Goal: Task Accomplishment & Management: Complete application form

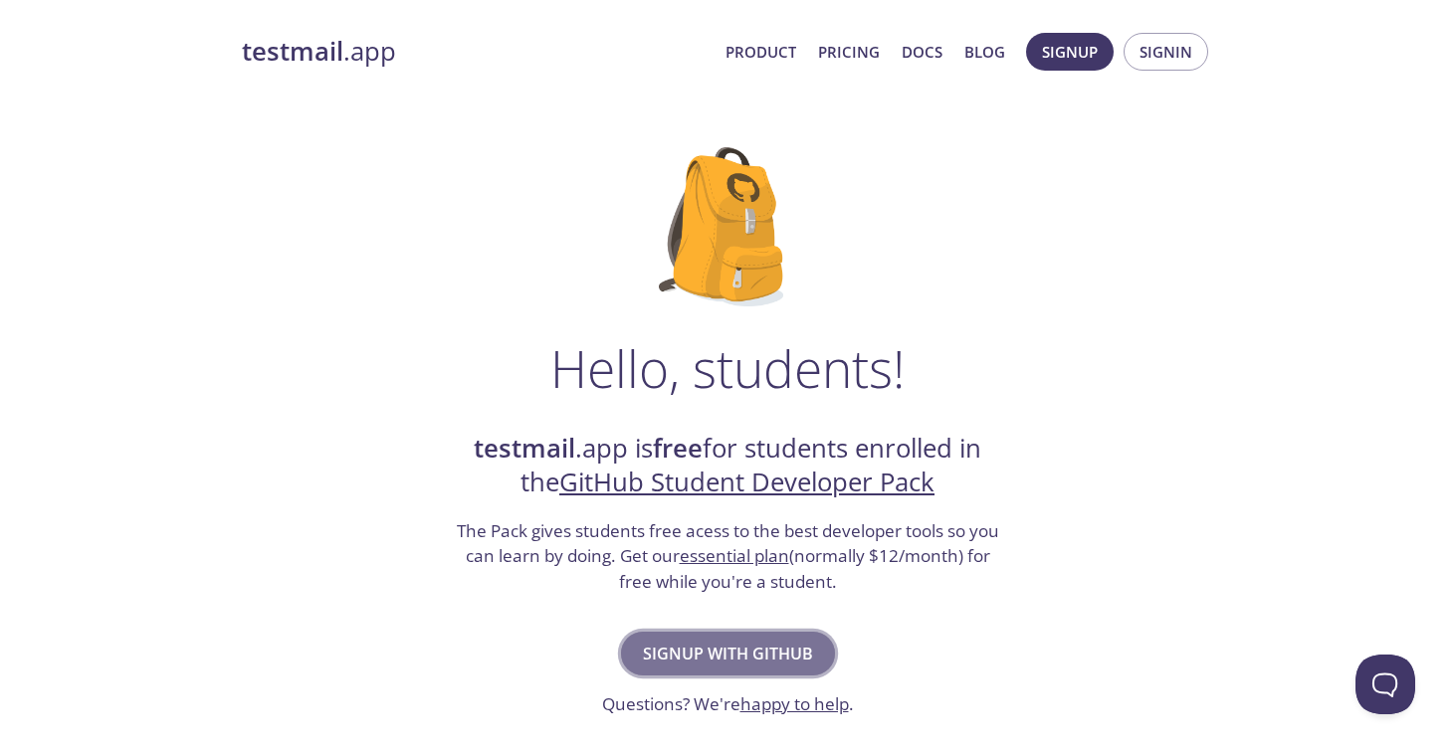
click at [736, 654] on span "Signup with GitHub" at bounding box center [728, 654] width 170 height 28
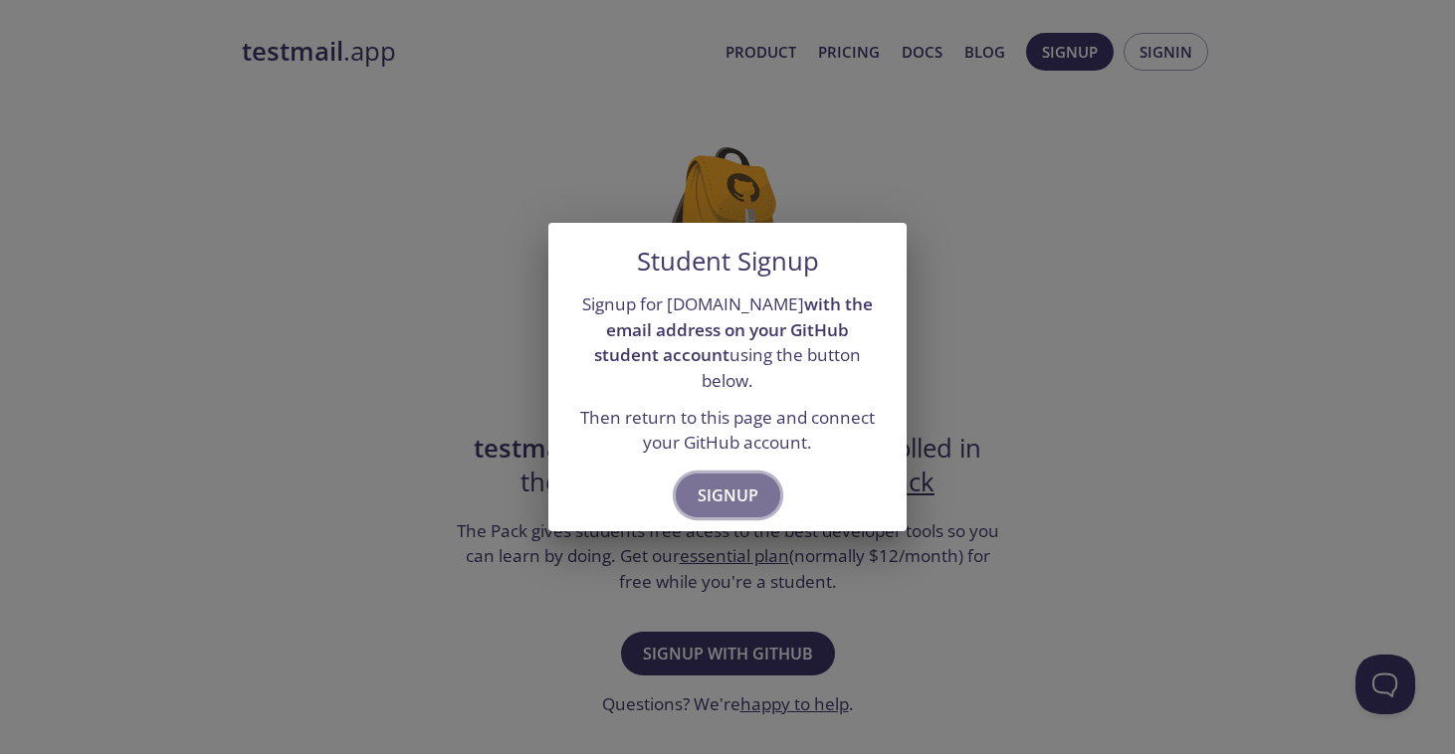
click at [733, 497] on button "Signup" at bounding box center [728, 496] width 104 height 44
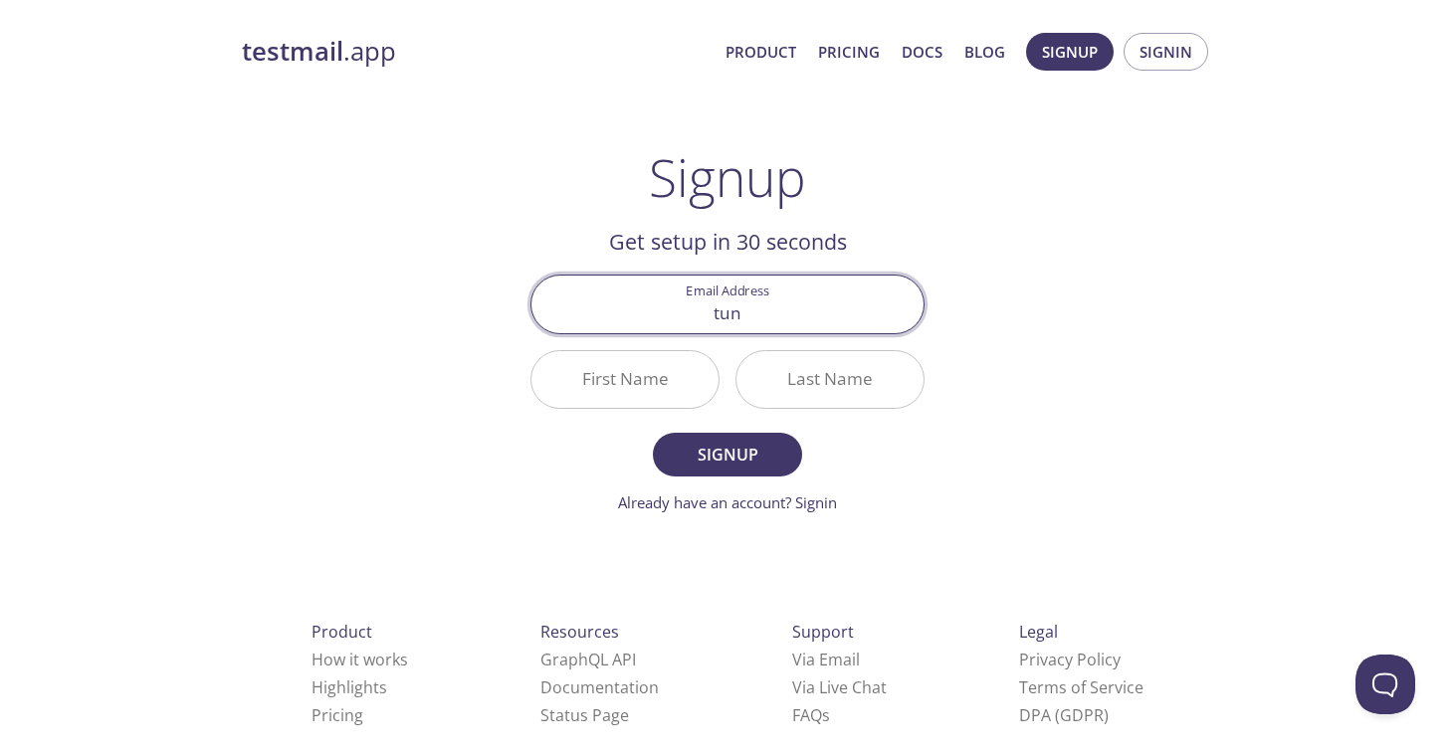
type input "[EMAIL_ADDRESS][DOMAIN_NAME]"
click at [660, 389] on input "First Name" at bounding box center [624, 379] width 187 height 57
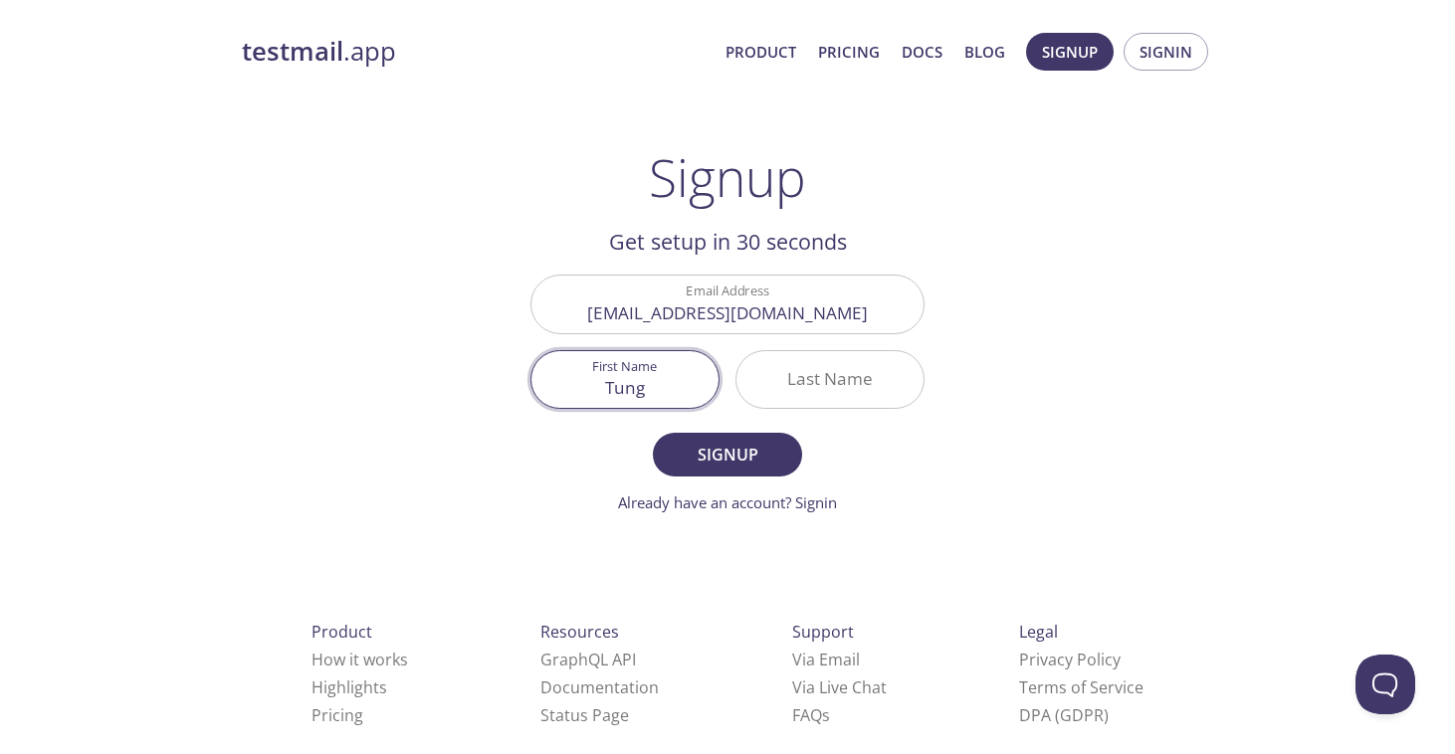
type input "Tung"
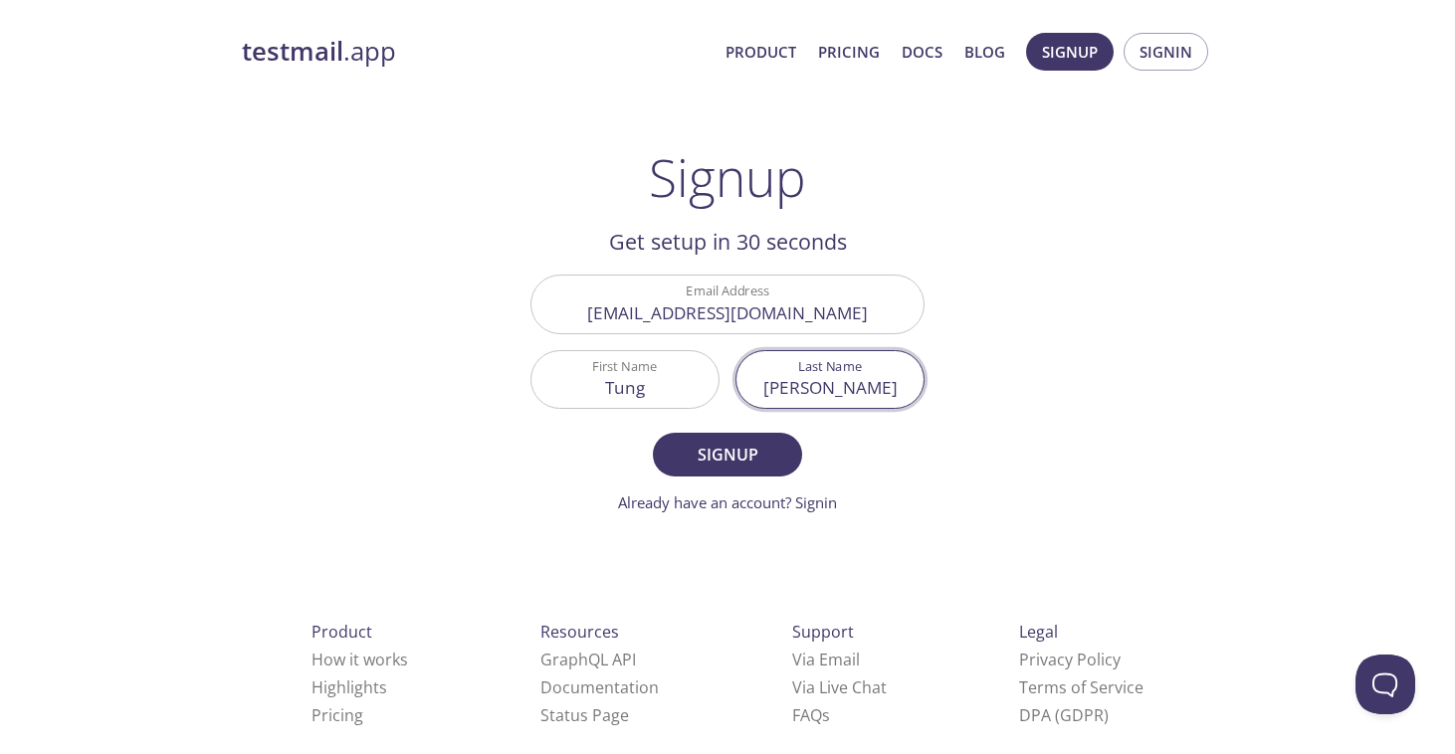
type input "[PERSON_NAME]"
click at [755, 460] on span "Signup" at bounding box center [727, 455] width 105 height 28
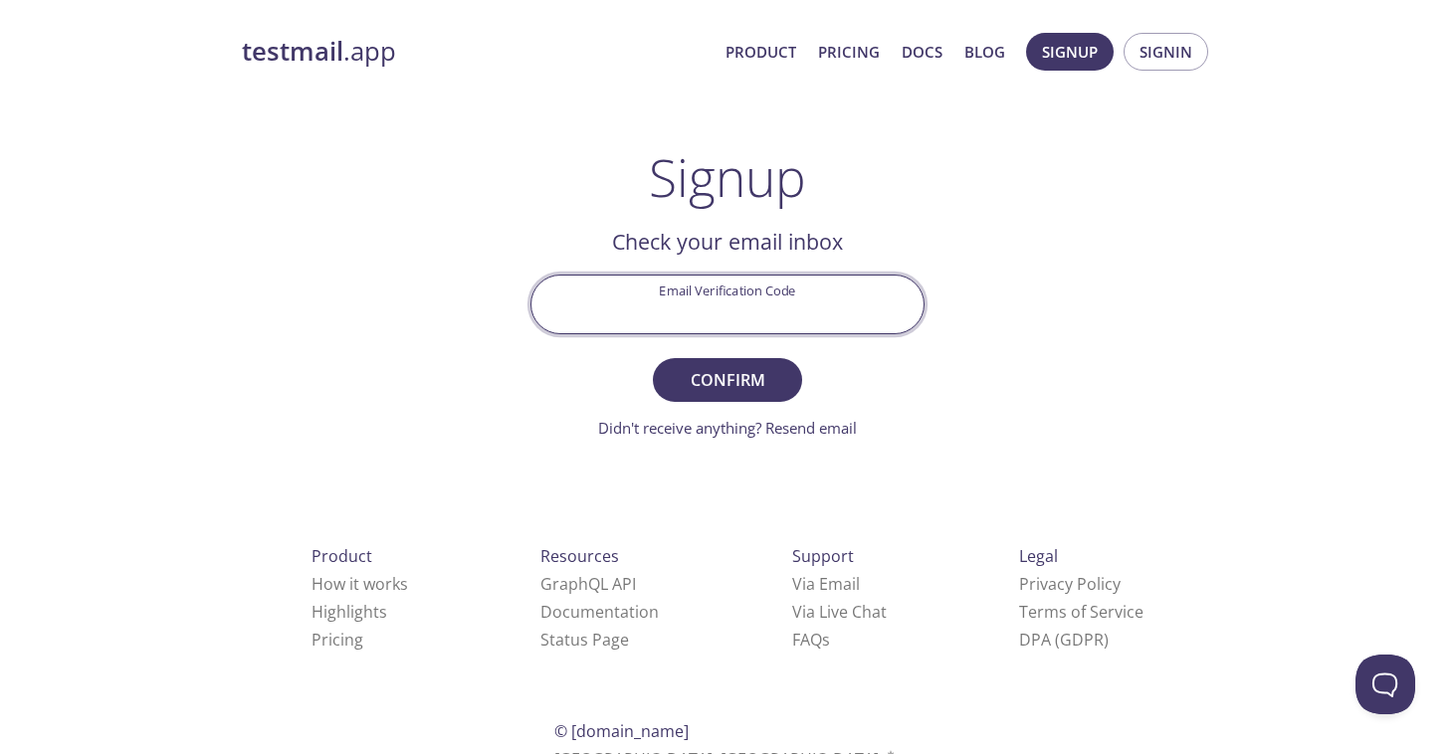
click at [753, 312] on input "Email Verification Code" at bounding box center [727, 304] width 392 height 57
paste input "1USTQHM"
type input "1USTQHM"
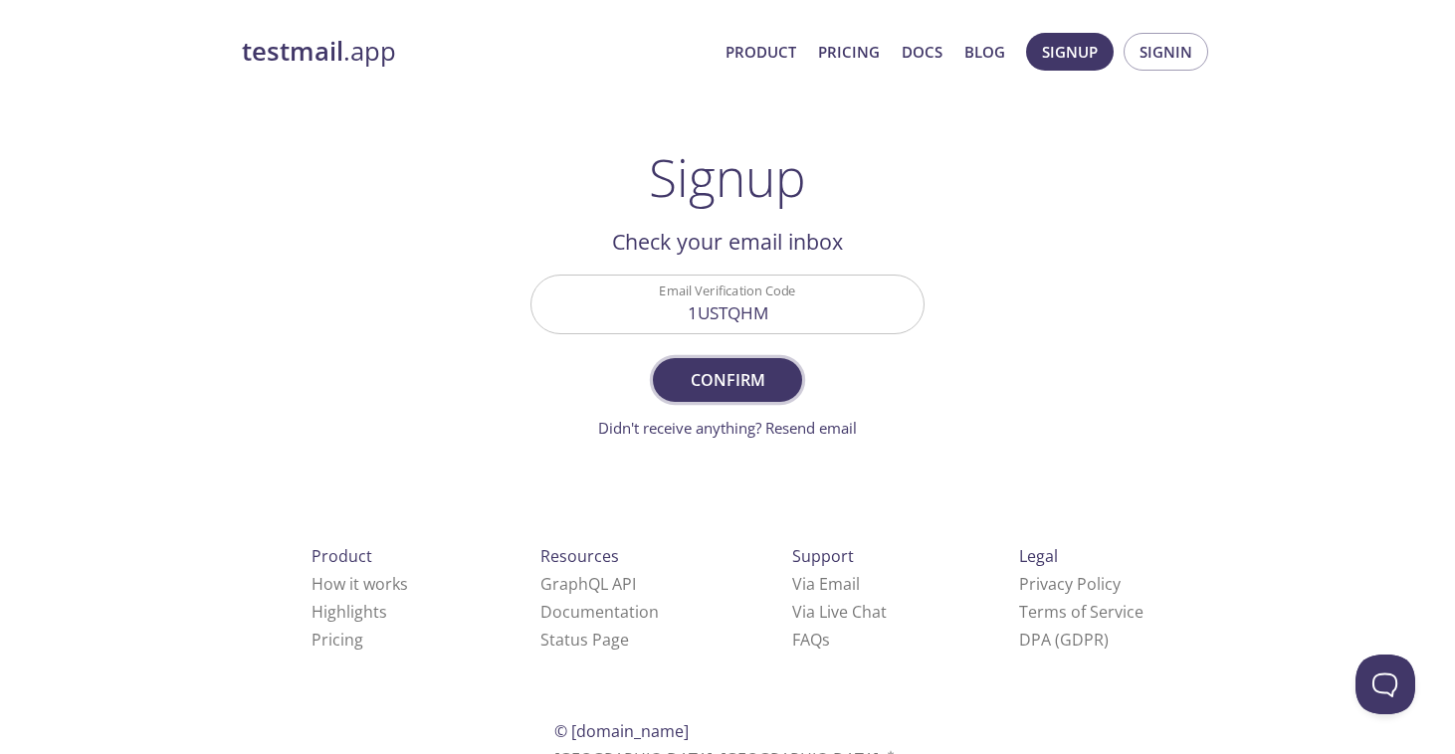
click at [750, 401] on form "Email Verification Code 1USTQHM Confirm Didn't receive anything? Resend email" at bounding box center [727, 357] width 394 height 164
click at [711, 381] on span "Confirm" at bounding box center [727, 380] width 105 height 28
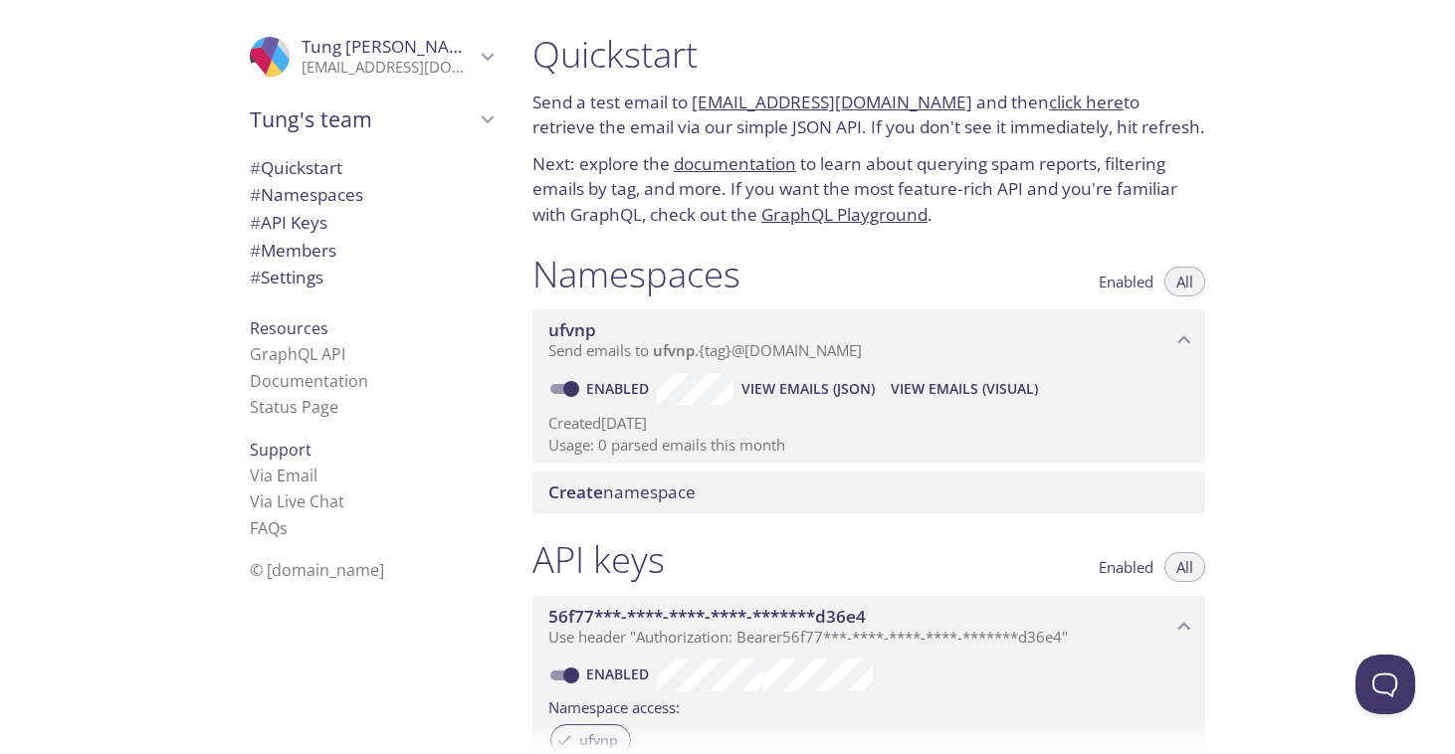
click at [329, 171] on span "# Quickstart" at bounding box center [296, 167] width 93 height 23
click at [320, 202] on span "# Namespaces" at bounding box center [306, 194] width 113 height 23
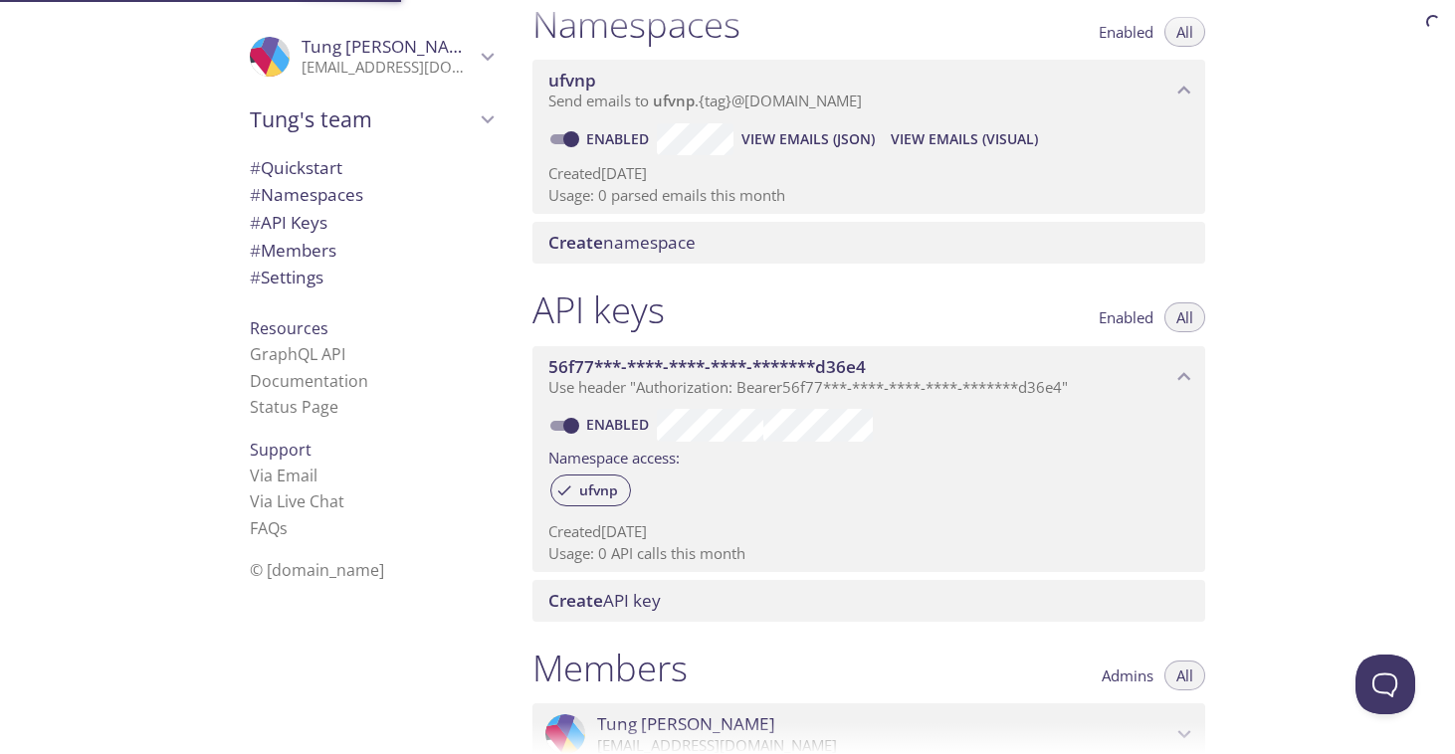
scroll to position [252, 0]
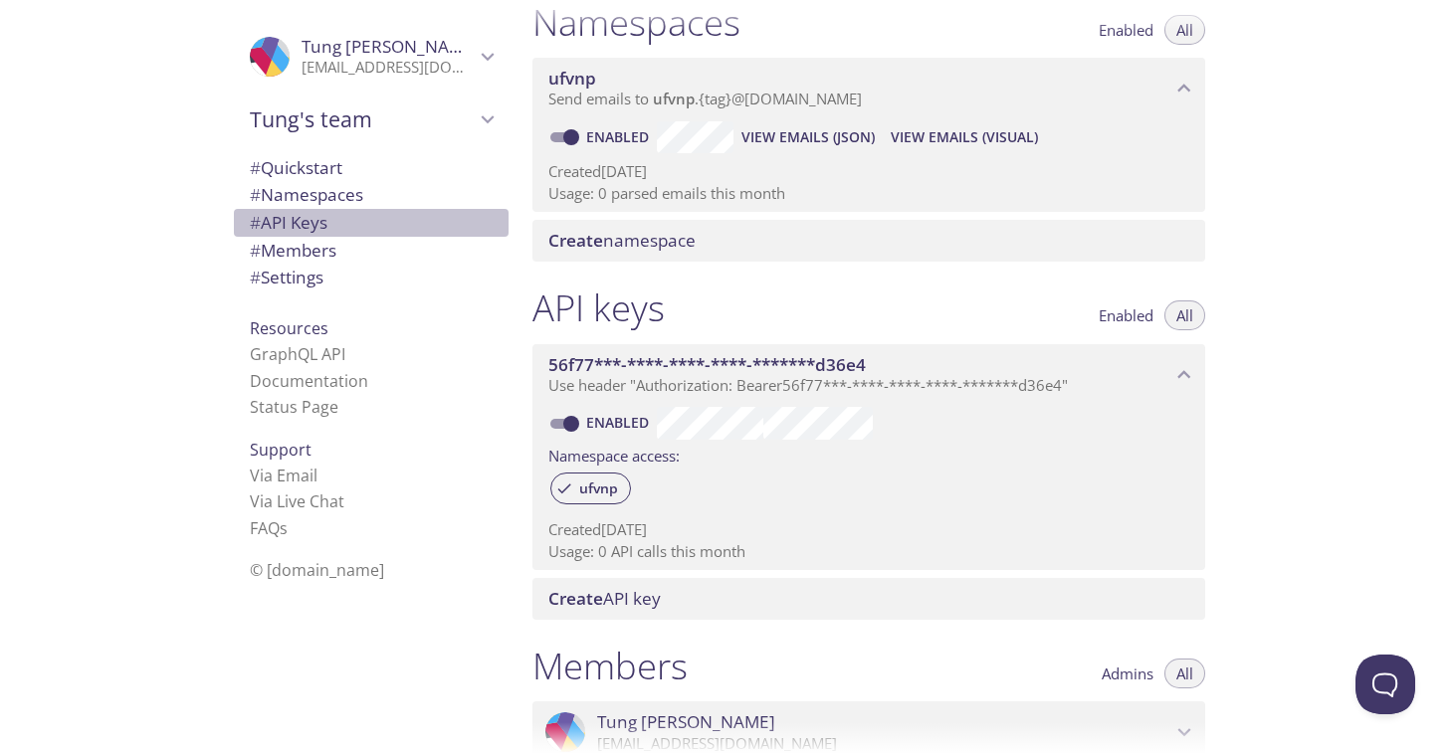
click at [310, 228] on span "# API Keys" at bounding box center [289, 222] width 78 height 23
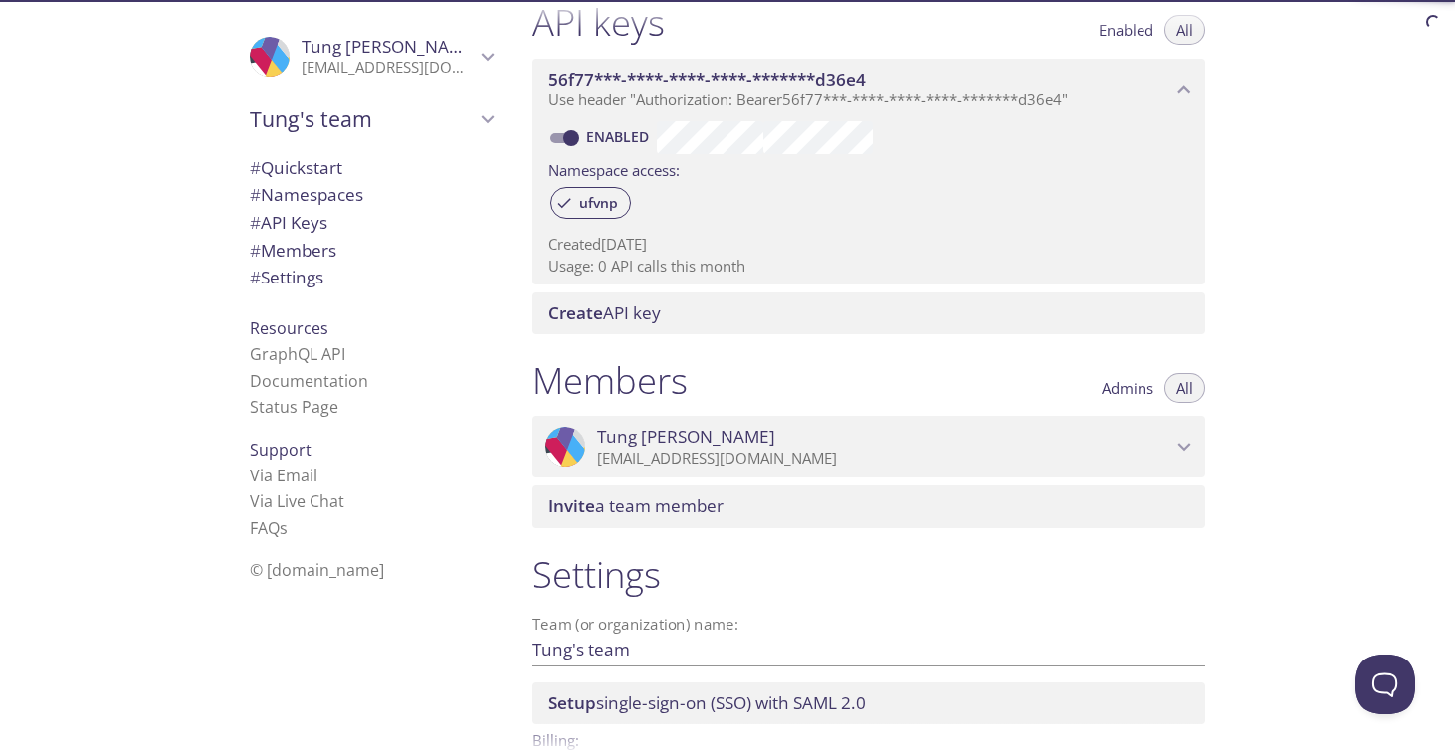
click at [303, 245] on span "# Members" at bounding box center [293, 250] width 87 height 23
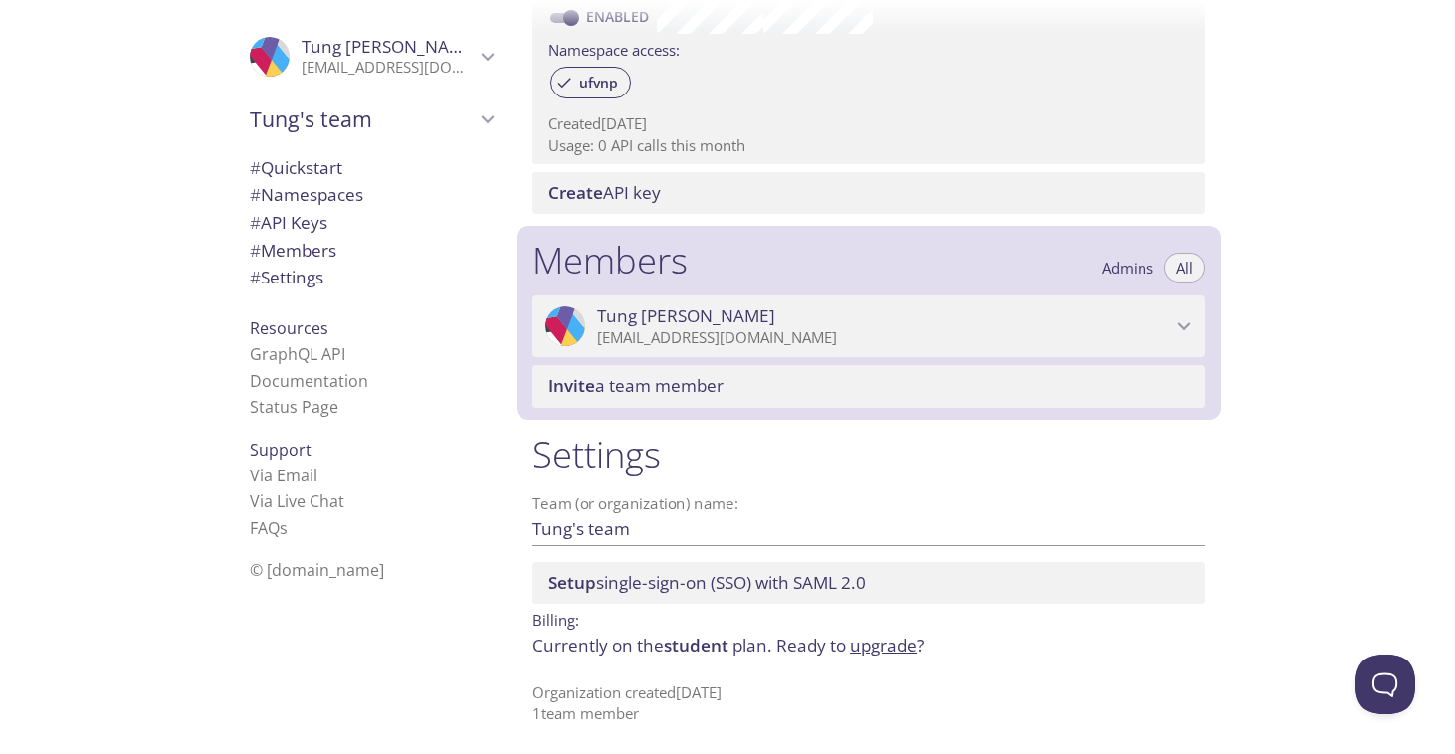
scroll to position [661, 0]
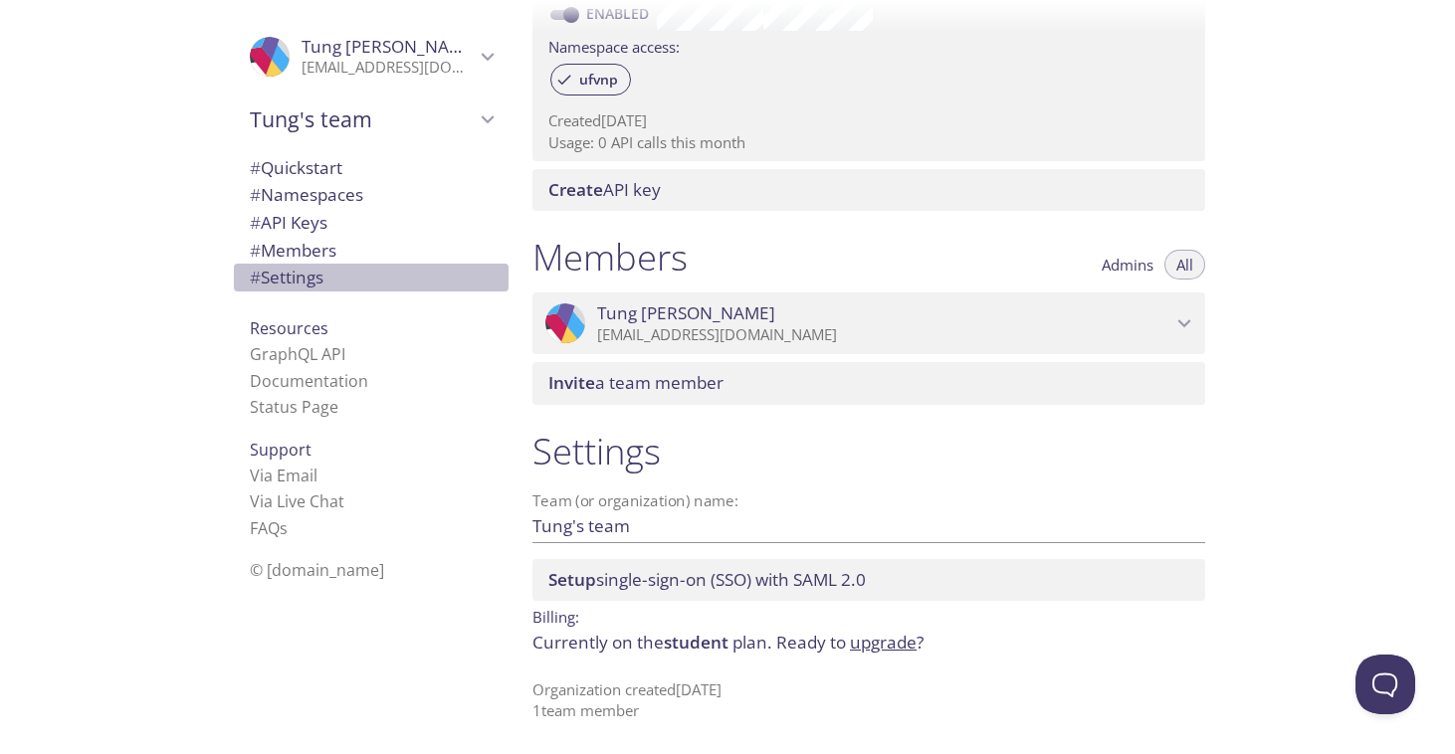
click at [293, 281] on span "# Settings" at bounding box center [287, 277] width 74 height 23
click at [288, 329] on span "Resources" at bounding box center [289, 328] width 79 height 22
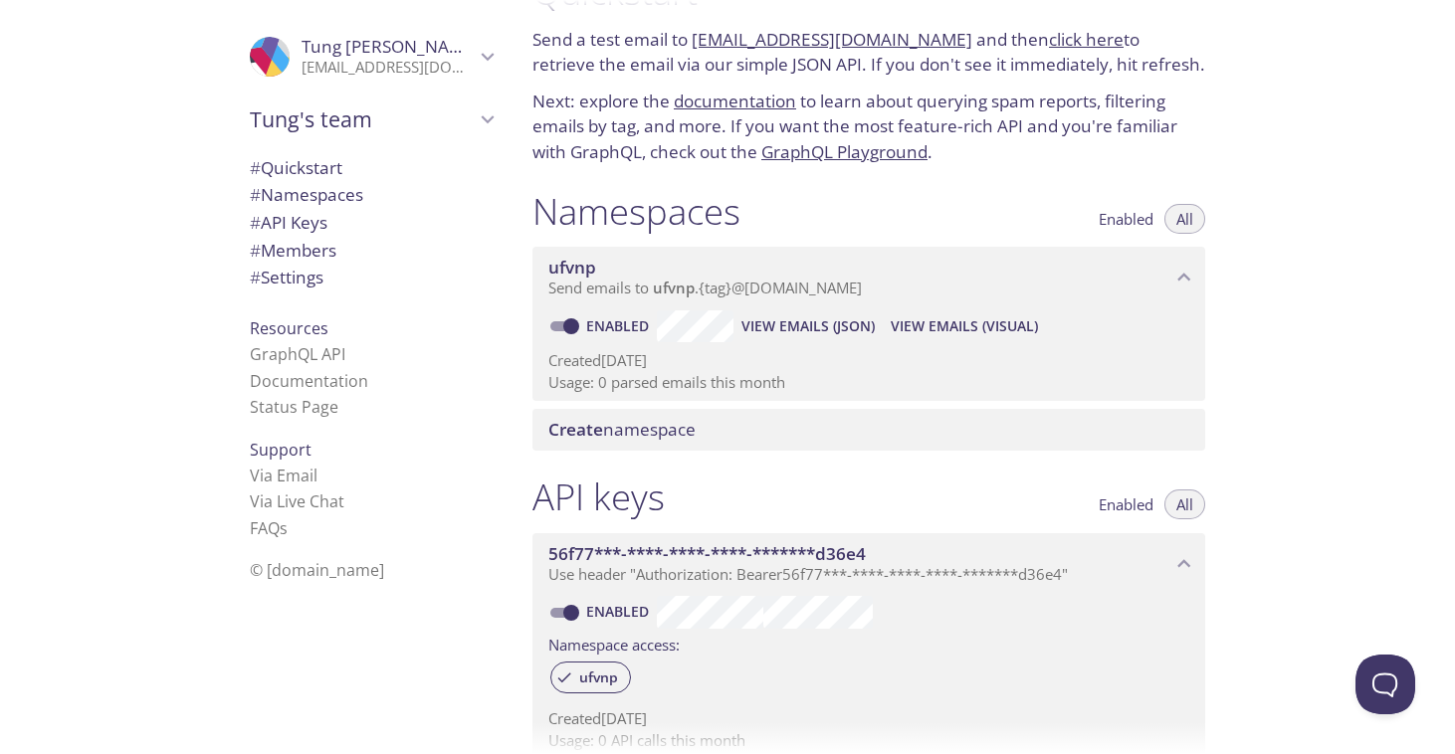
scroll to position [45, 0]
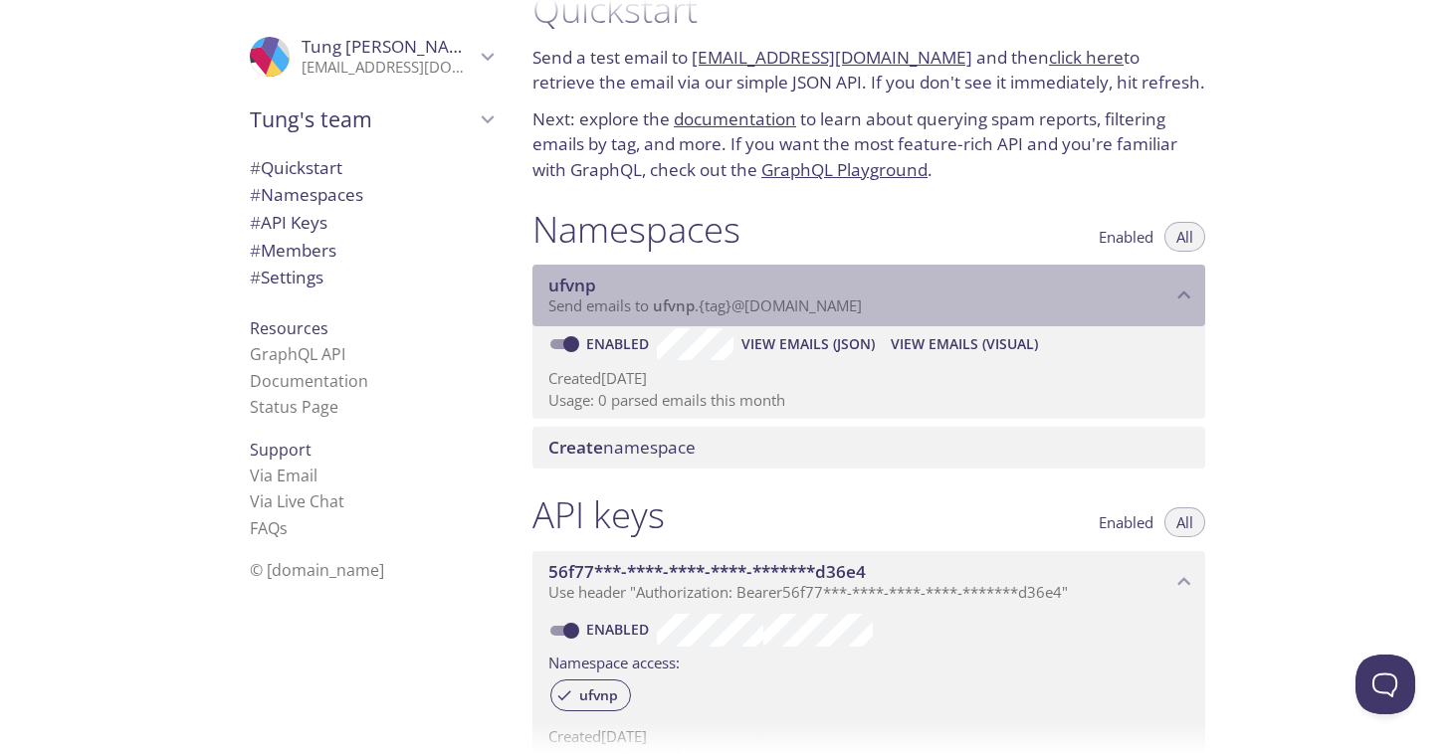
click at [815, 315] on span "Send emails to ufvnp . {tag} @[DOMAIN_NAME]" at bounding box center [704, 306] width 313 height 20
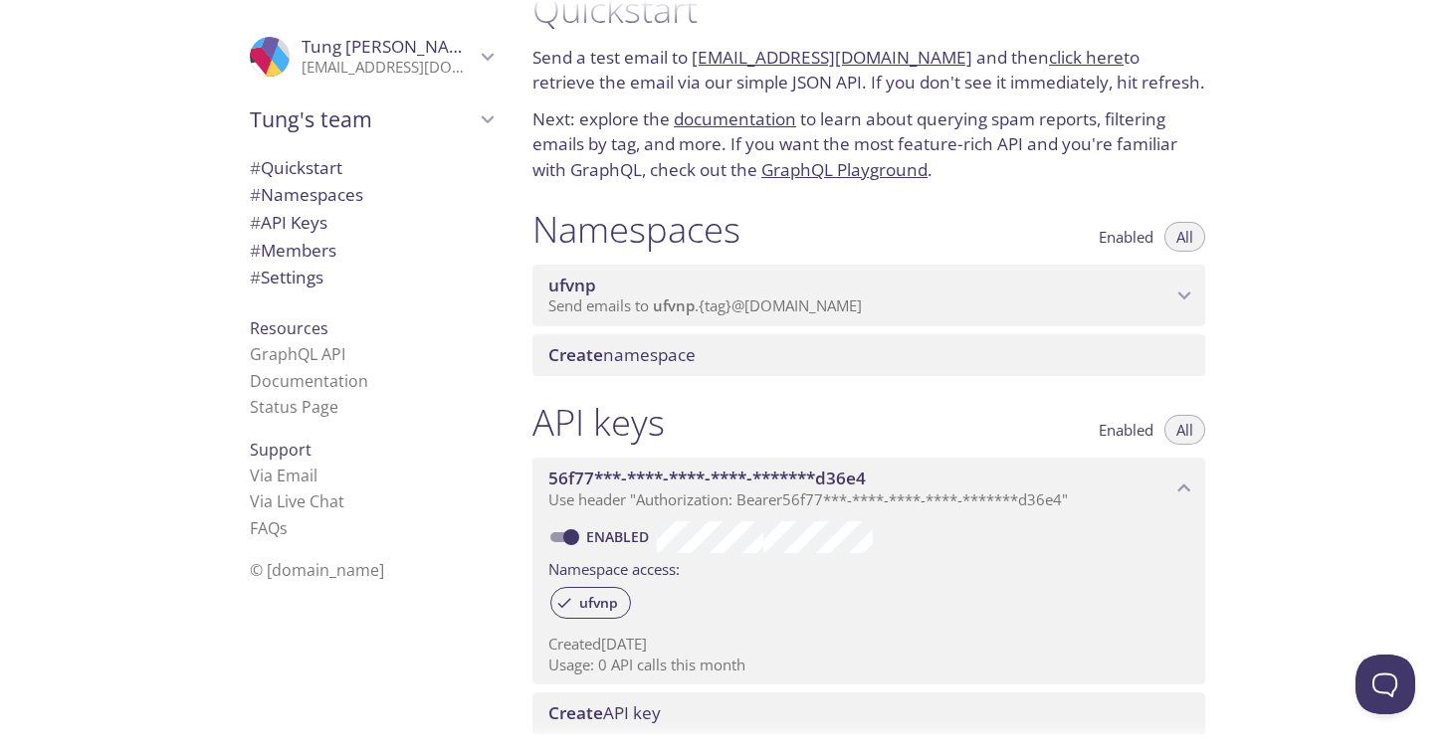
click at [815, 315] on span "Send emails to ufvnp . {tag} @[DOMAIN_NAME]" at bounding box center [704, 306] width 313 height 20
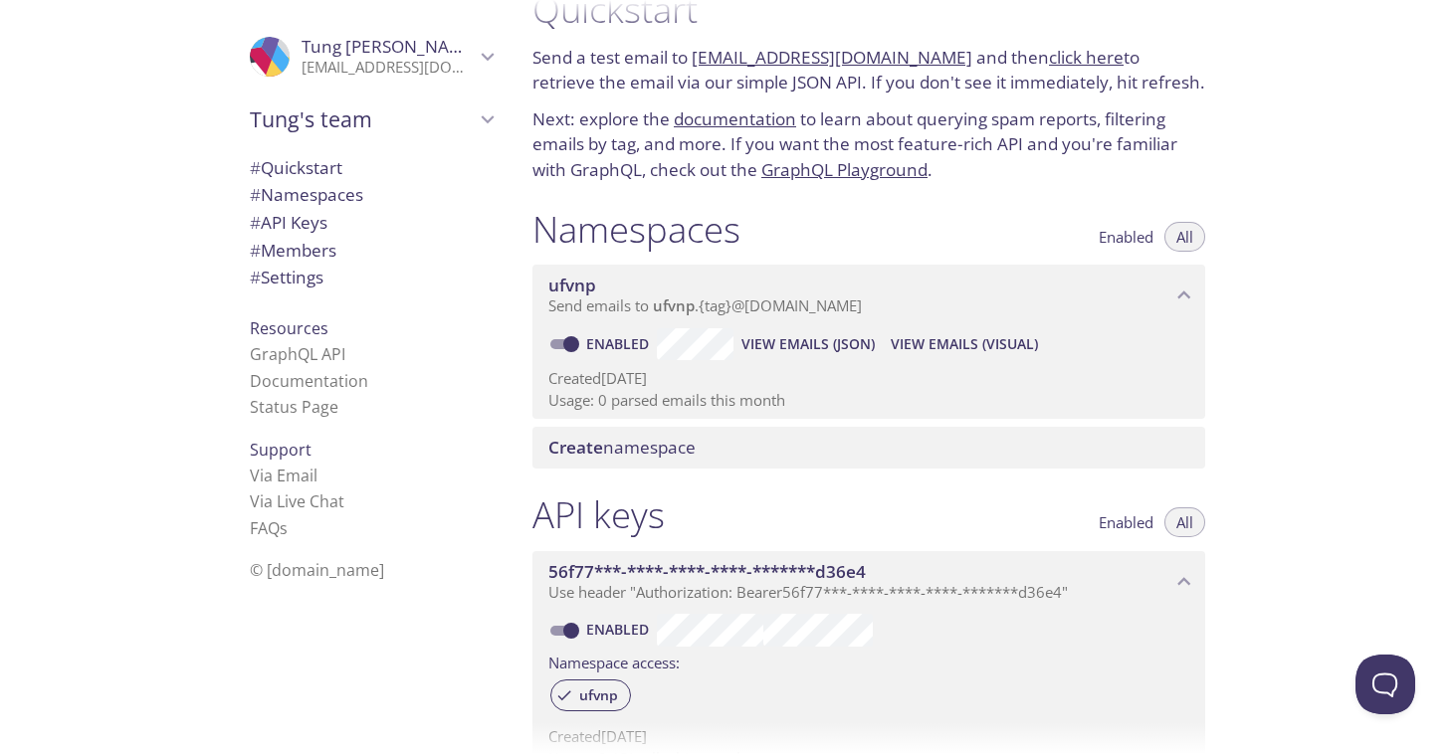
click at [952, 352] on span "View Emails (Visual)" at bounding box center [964, 344] width 147 height 24
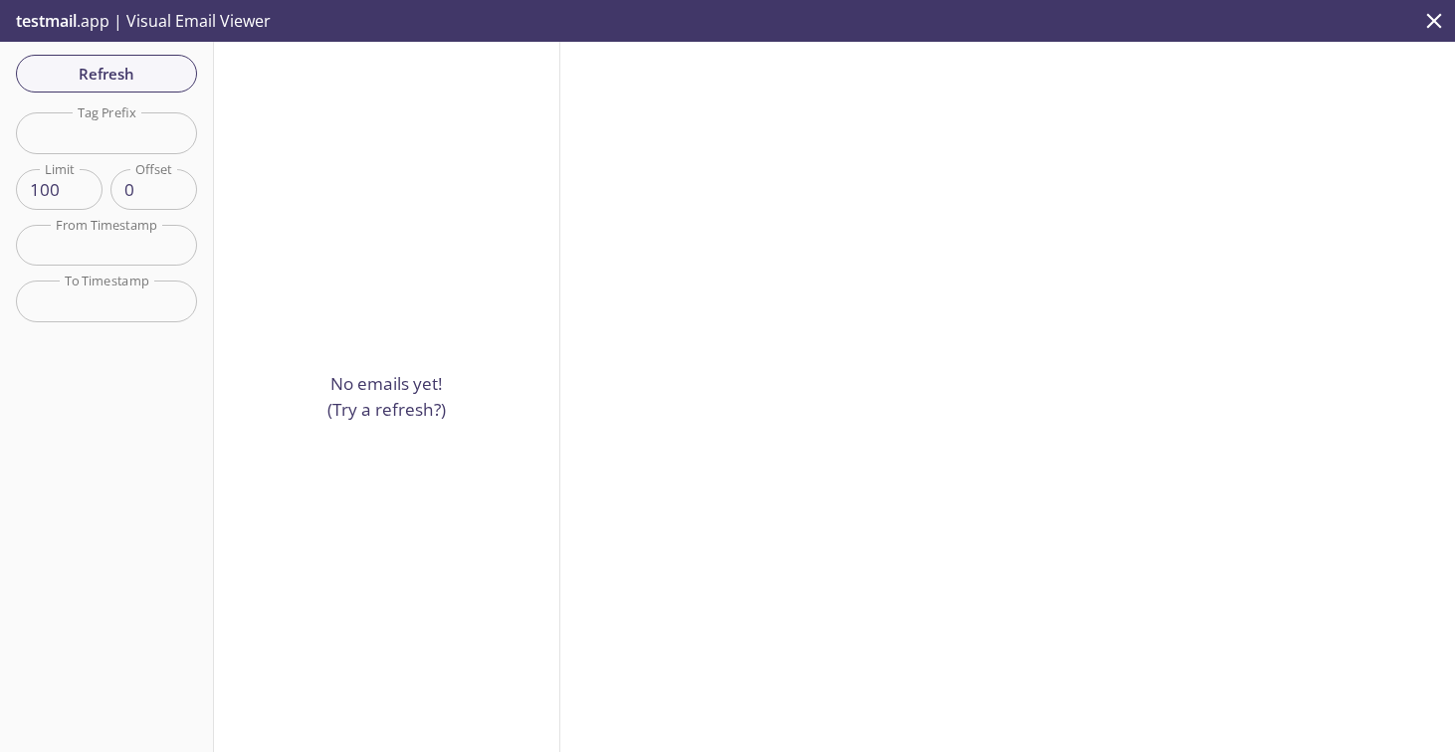
click at [77, 19] on span "testmail" at bounding box center [46, 21] width 61 height 22
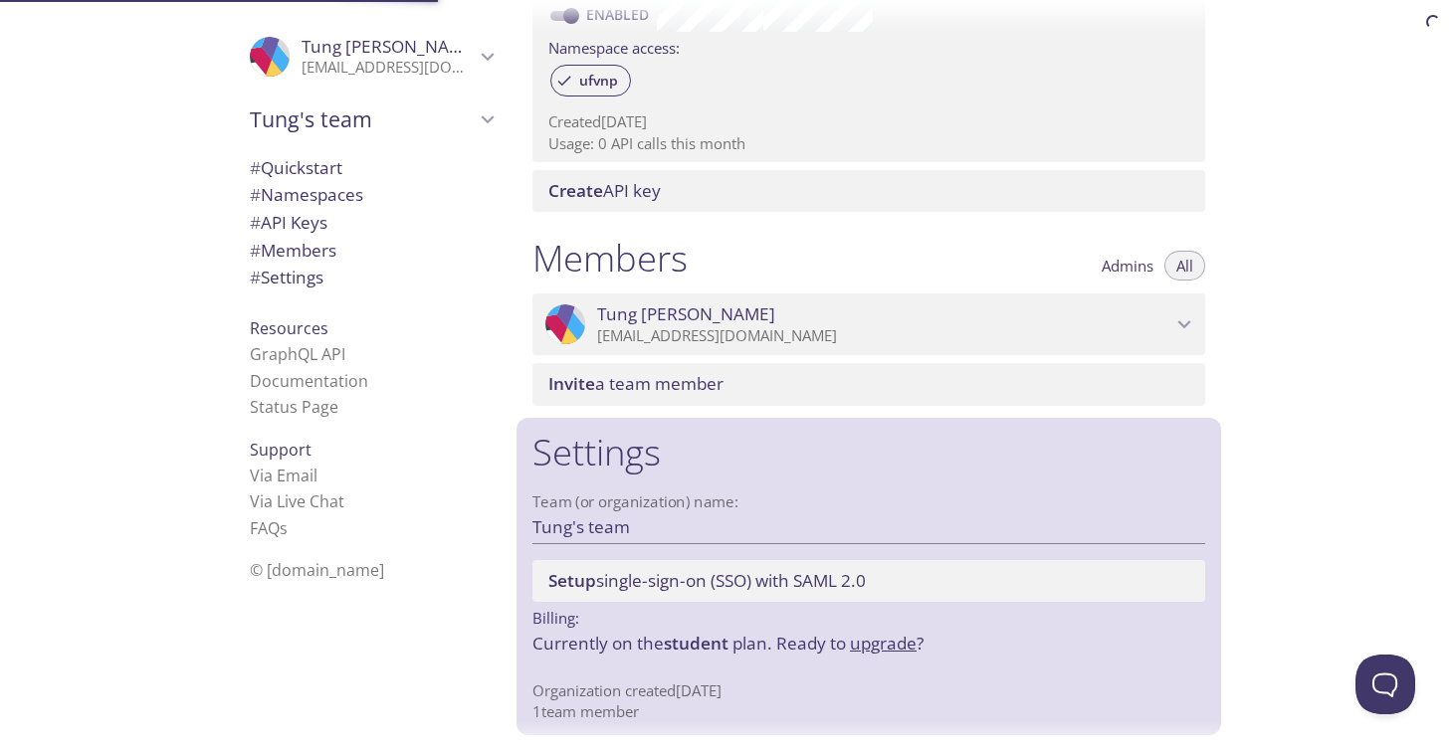
scroll to position [661, 0]
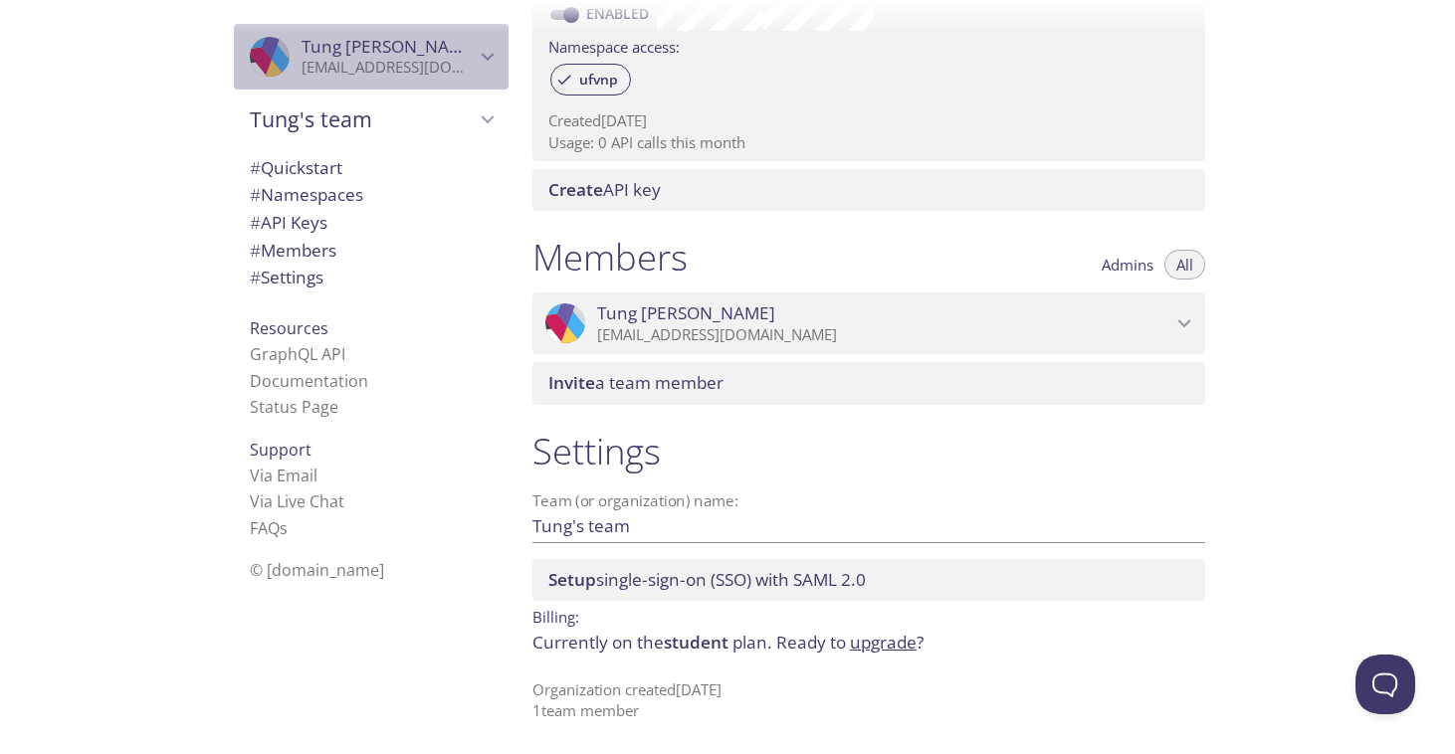
click at [381, 60] on p "[EMAIL_ADDRESS][DOMAIN_NAME]" at bounding box center [387, 68] width 173 height 20
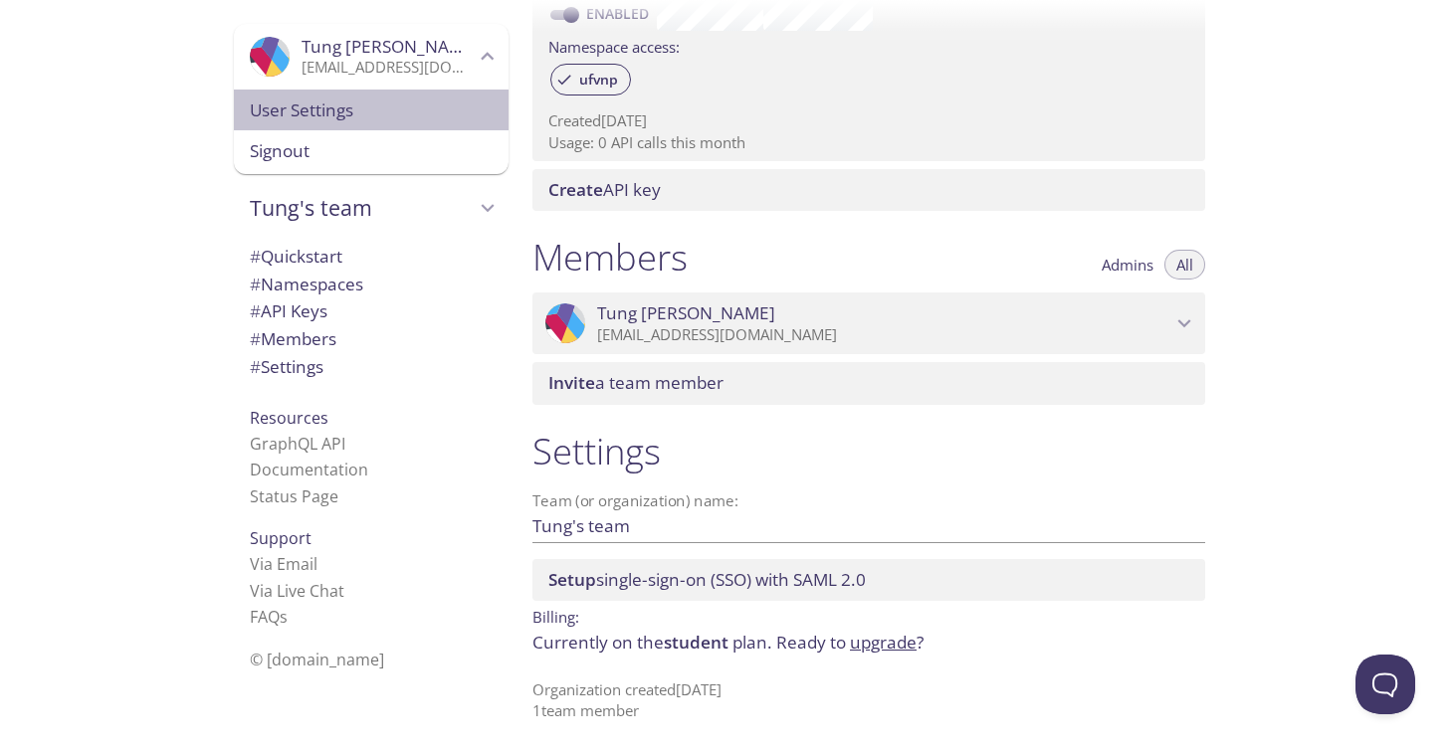
click at [383, 103] on span "User Settings" at bounding box center [371, 111] width 243 height 26
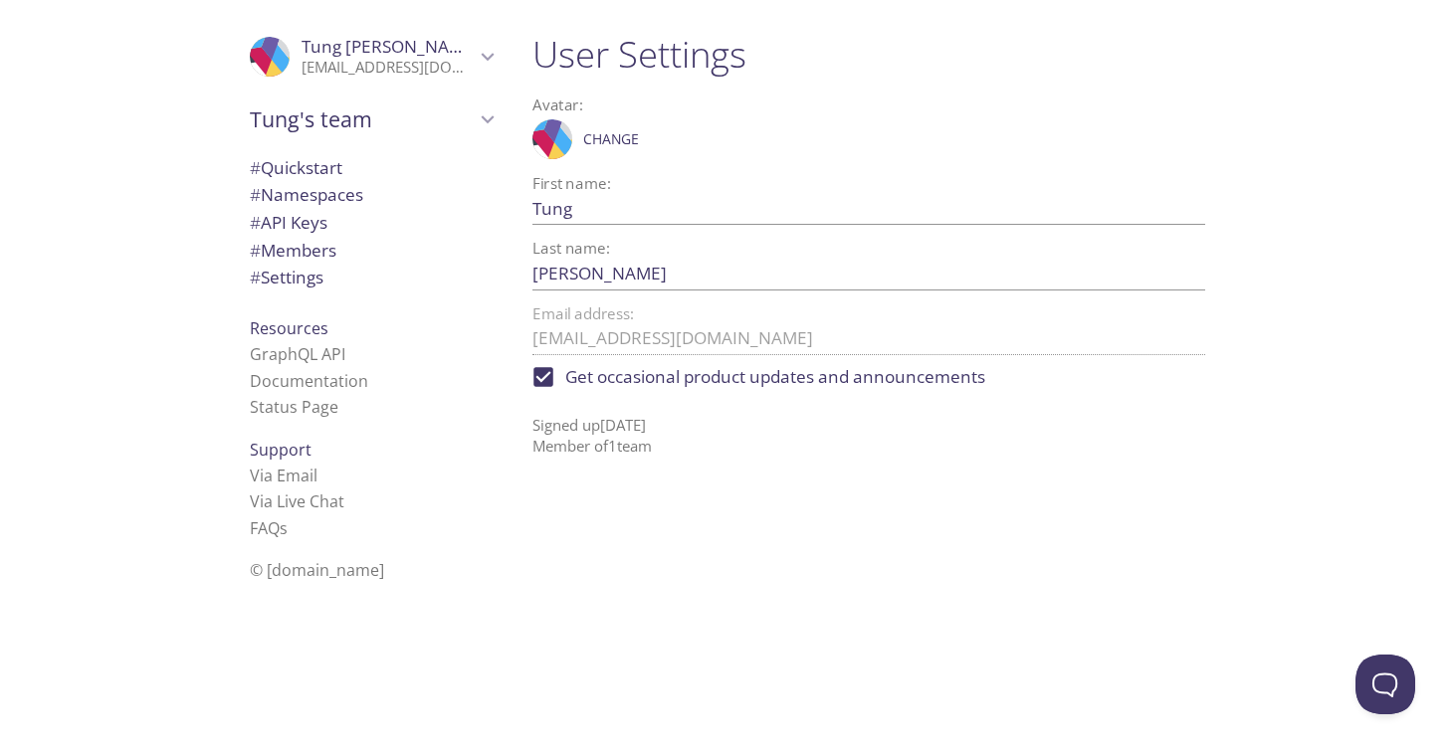
click at [397, 95] on div "Tung's team" at bounding box center [371, 120] width 275 height 52
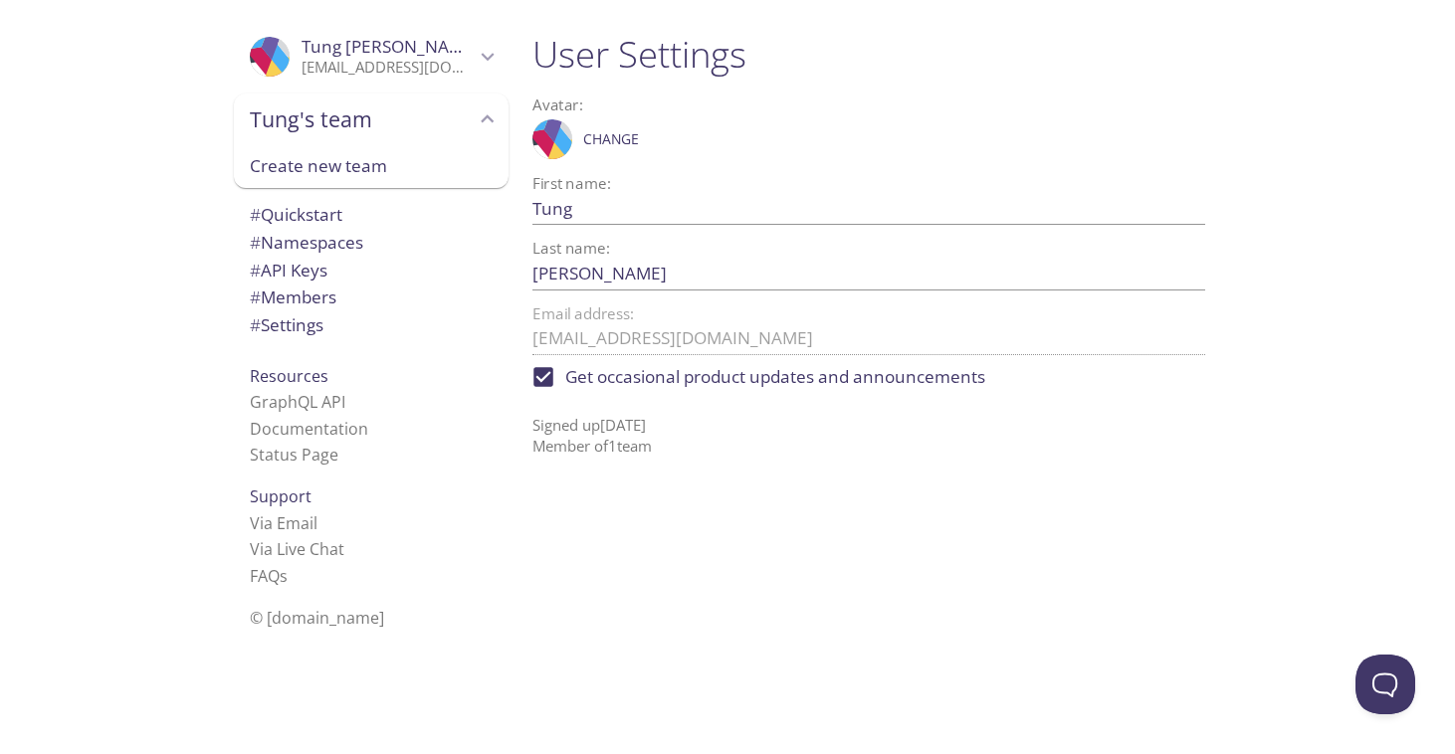
click at [388, 218] on span "# Quickstart" at bounding box center [371, 215] width 243 height 26
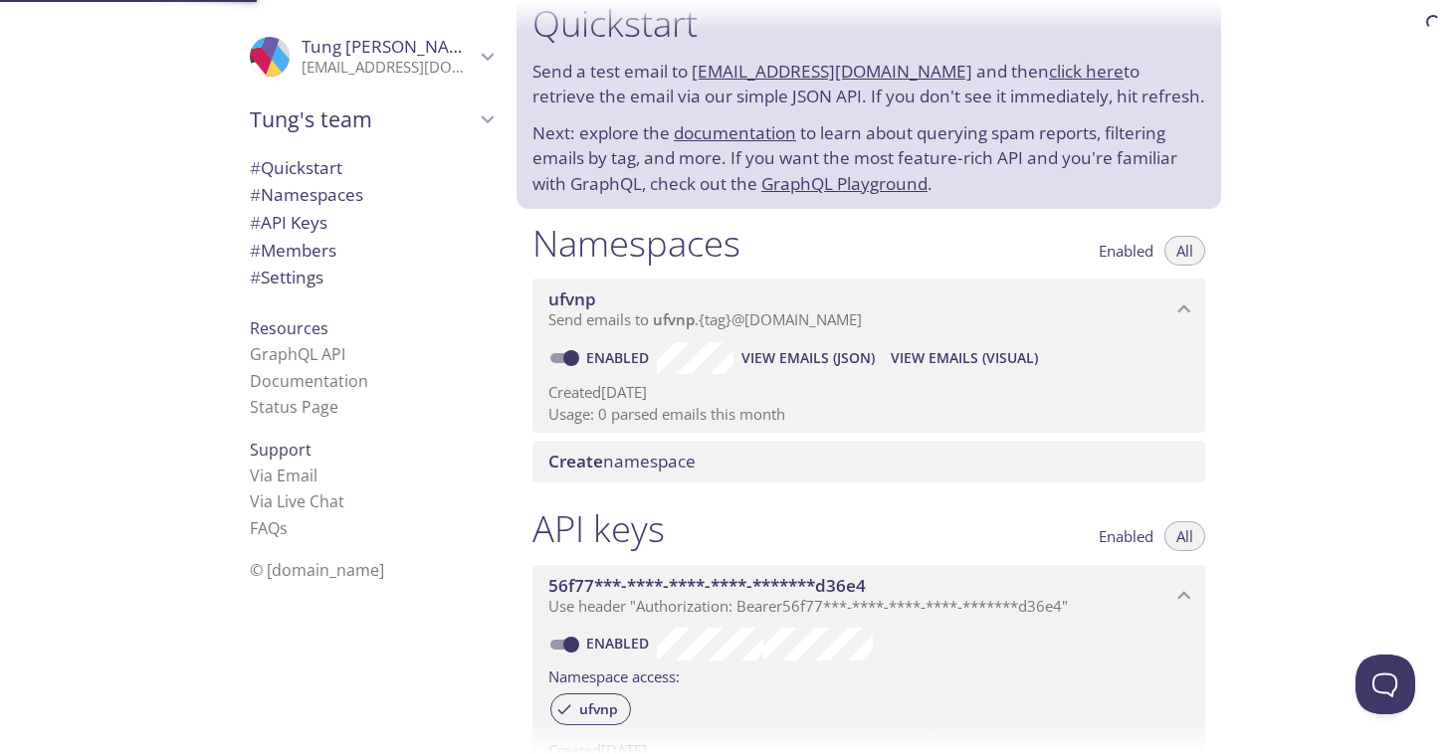
scroll to position [32, 0]
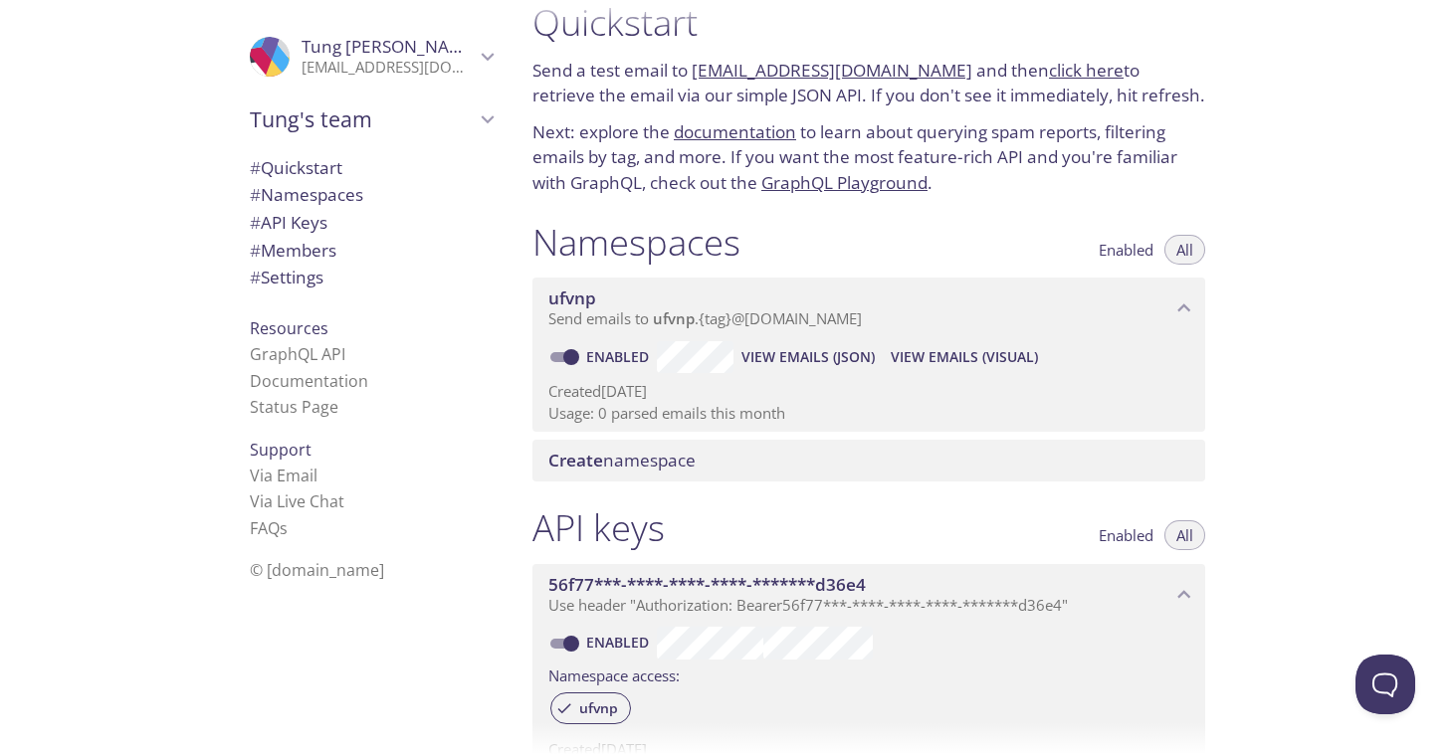
click at [1069, 73] on link "click here" at bounding box center [1086, 70] width 75 height 23
